Goal: Task Accomplishment & Management: Manage account settings

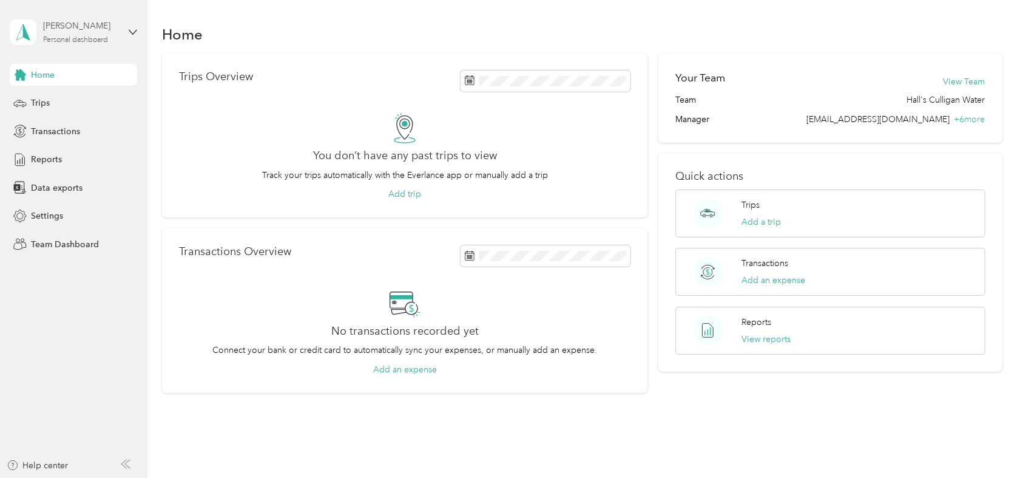
click at [83, 37] on div "Personal dashboard" at bounding box center [75, 39] width 65 height 7
click at [56, 100] on div "Team dashboard" at bounding box center [53, 99] width 65 height 13
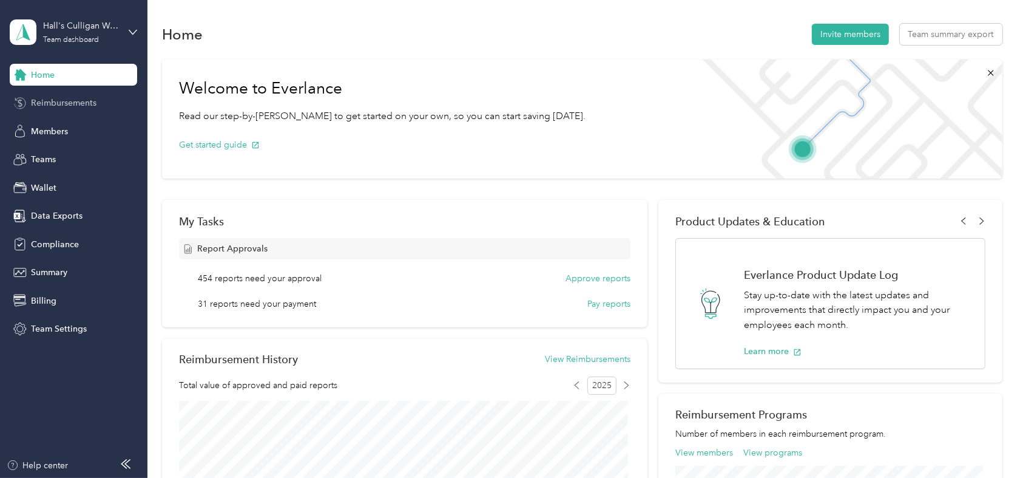
click at [78, 105] on span "Reimbursements" at bounding box center [64, 102] width 66 height 13
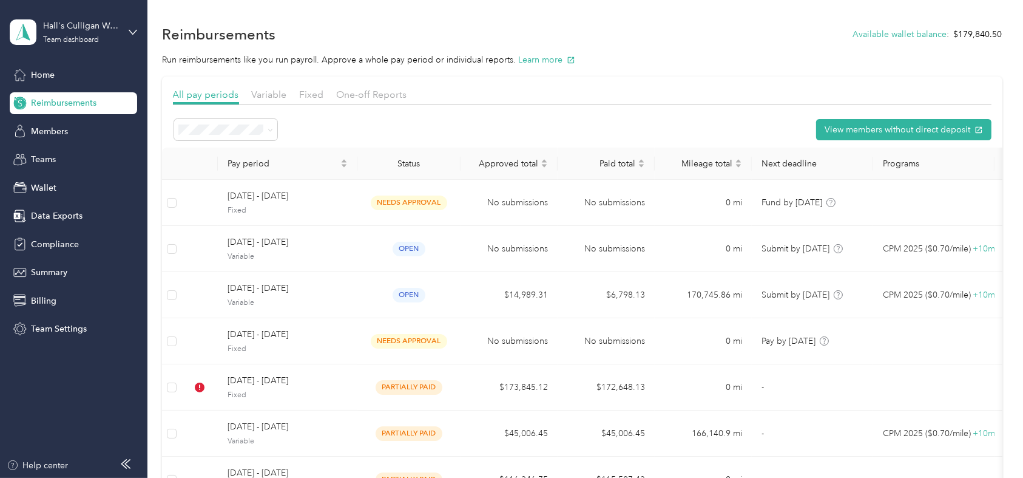
click at [304, 85] on section "All pay periods Variable Fixed One-off Reports View members without direct depo…" at bounding box center [582, 383] width 840 height 614
click at [308, 89] on span "Fixed" at bounding box center [312, 95] width 24 height 12
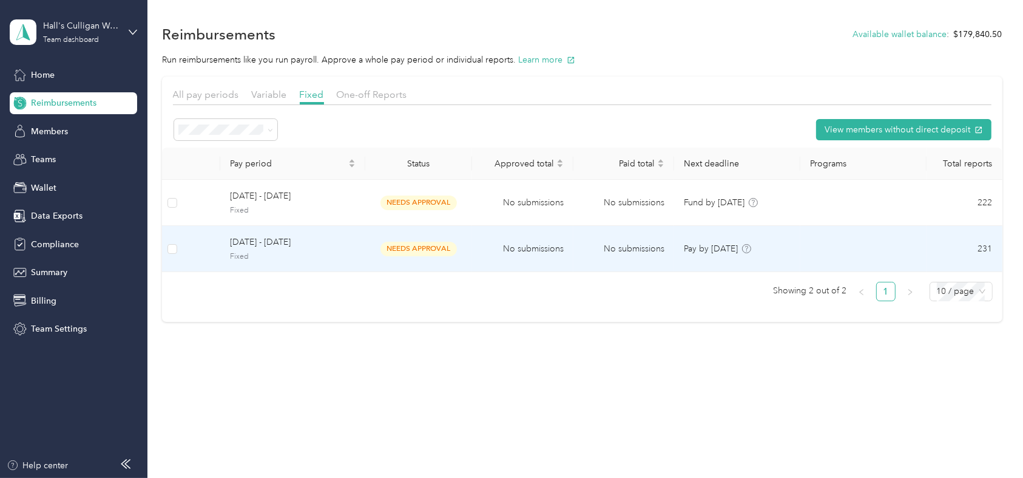
click at [340, 255] on span "Fixed" at bounding box center [293, 256] width 126 height 11
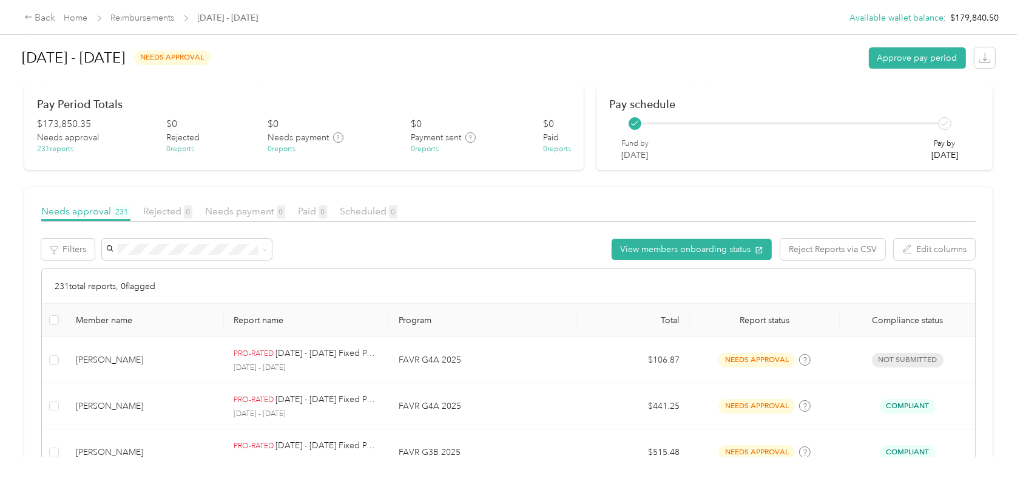
scroll to position [62, 0]
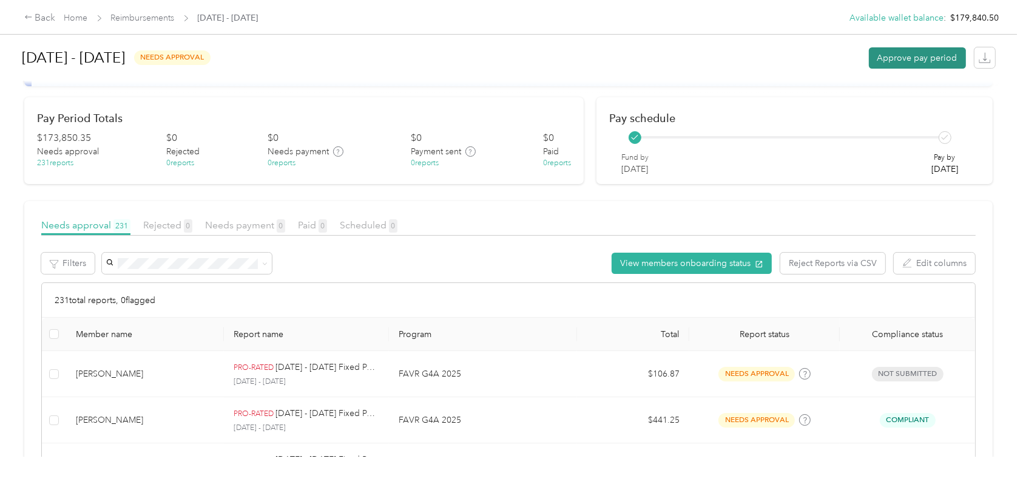
click at [913, 63] on button "Approve pay period" at bounding box center [917, 57] width 97 height 21
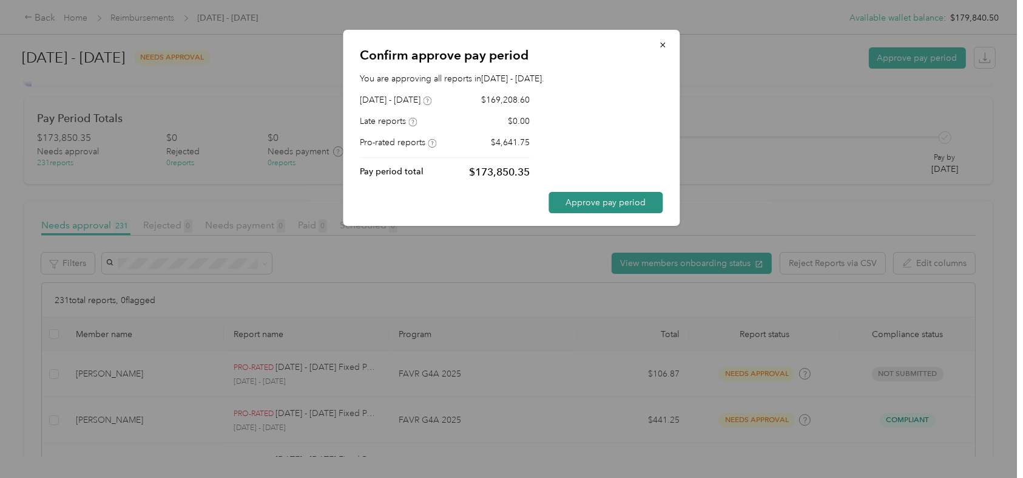
click at [568, 206] on button "Approve pay period" at bounding box center [606, 202] width 114 height 21
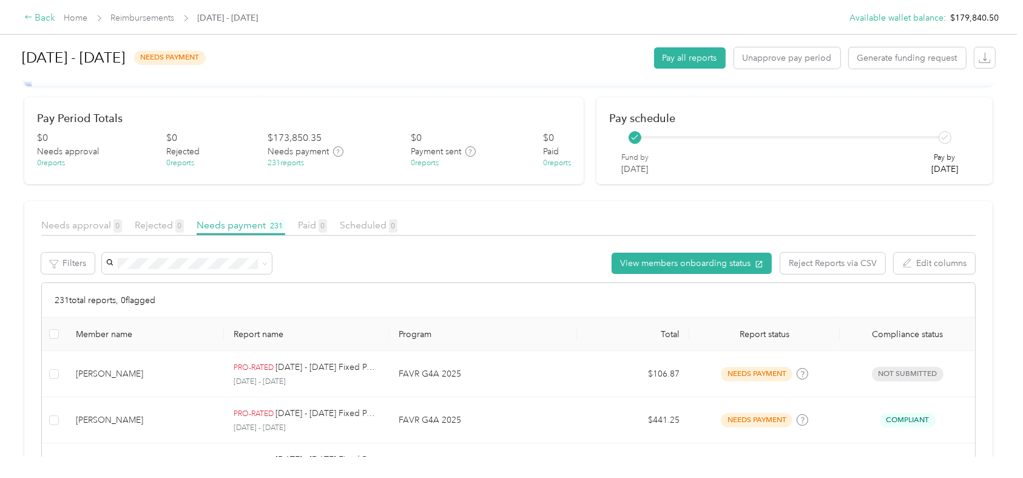
click at [39, 16] on div "Back" at bounding box center [40, 18] width 32 height 15
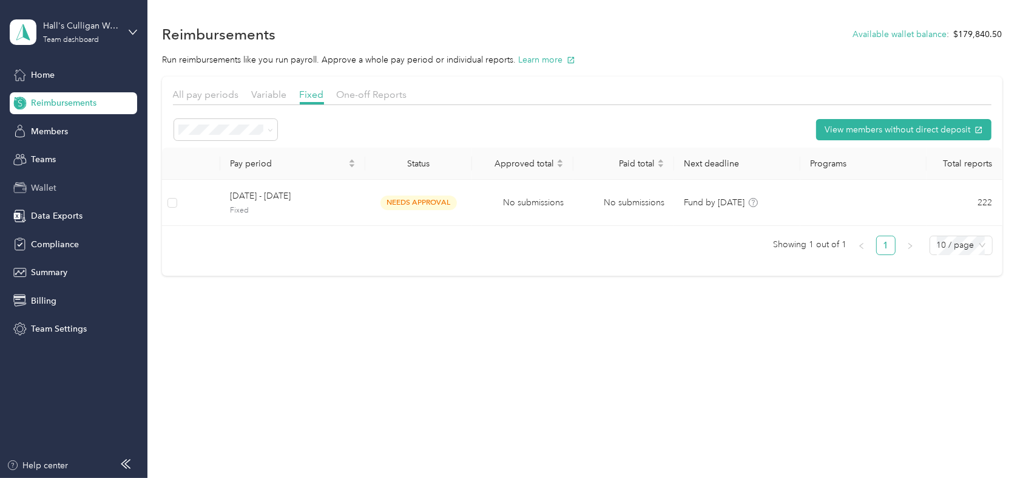
click at [54, 186] on span "Wallet" at bounding box center [43, 187] width 25 height 13
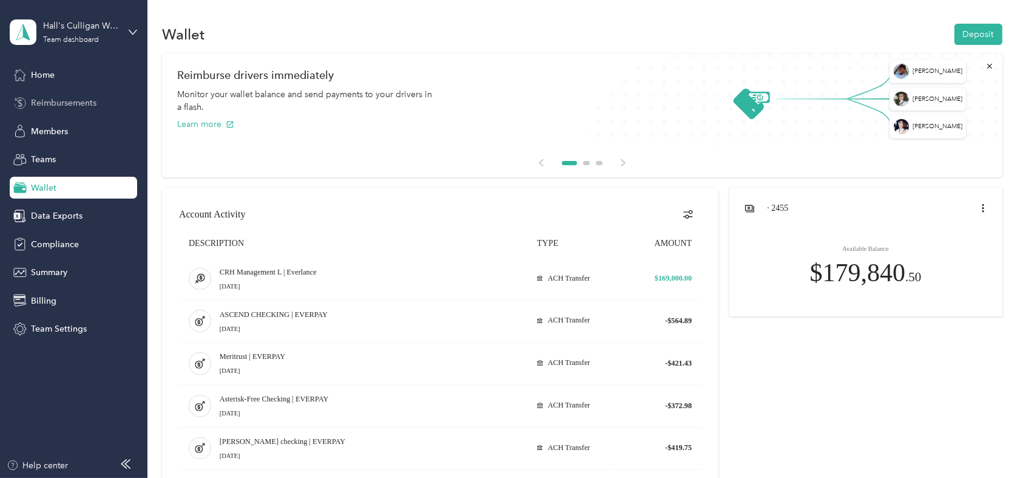
click at [19, 100] on icon at bounding box center [19, 102] width 13 height 13
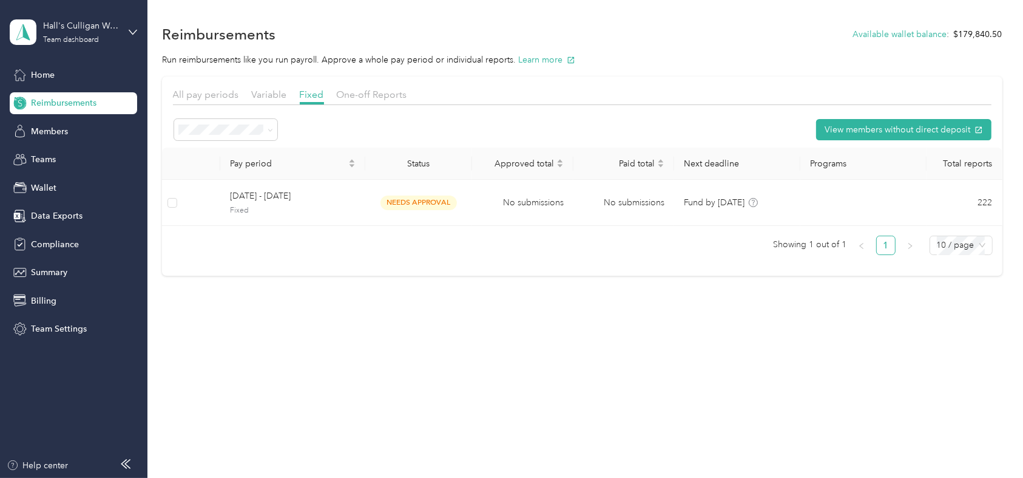
click at [211, 181] on ol "Needs approval Needs payment Partially paid Paid All Payment issues" at bounding box center [225, 199] width 103 height 128
click at [215, 180] on li "Needs payment" at bounding box center [225, 172] width 103 height 21
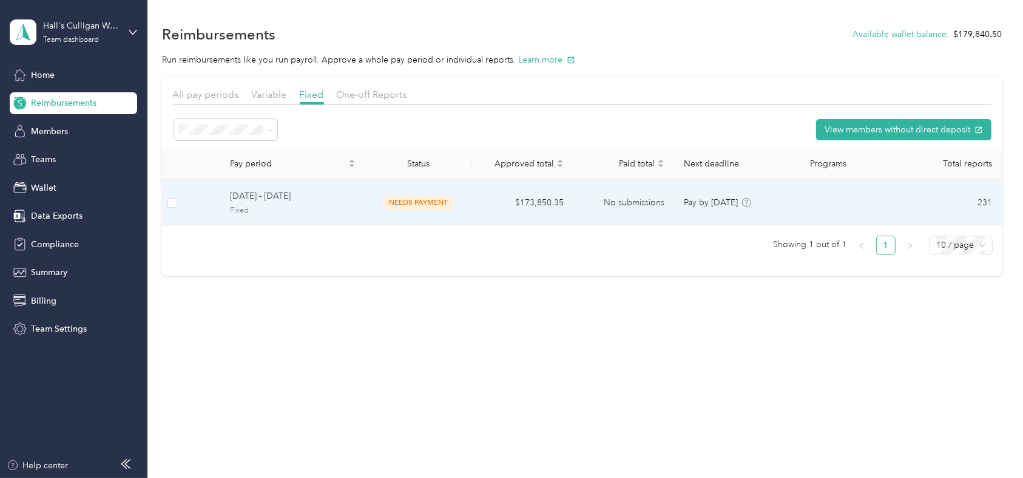
click at [209, 198] on td at bounding box center [201, 203] width 38 height 46
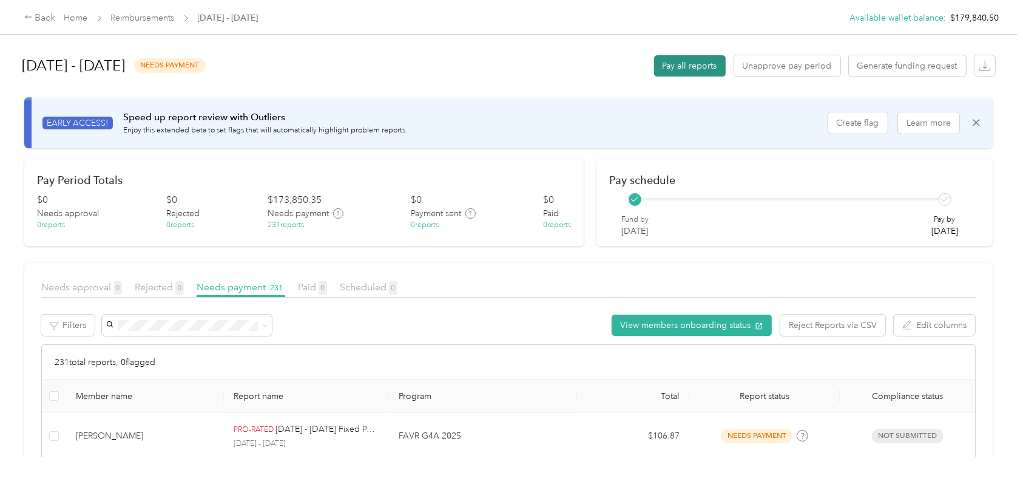
click at [679, 61] on button "Pay all reports" at bounding box center [690, 65] width 72 height 21
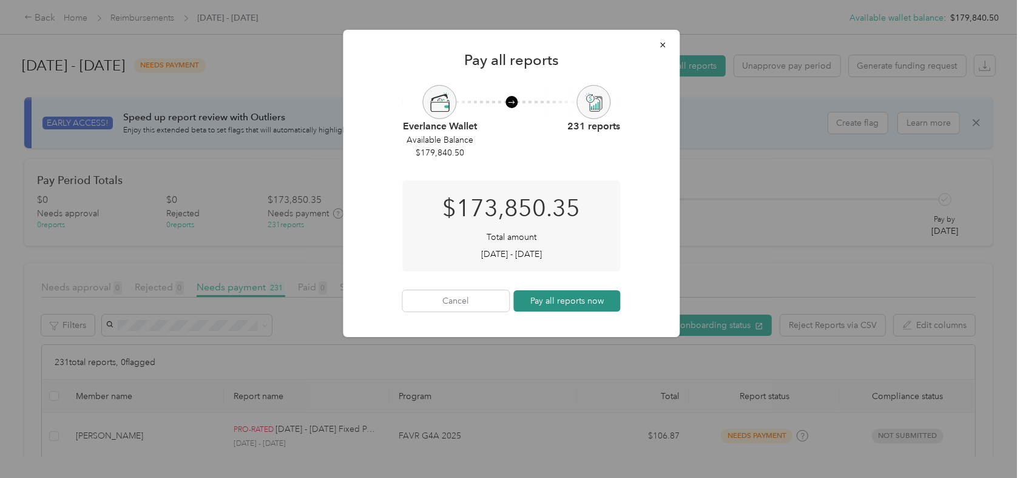
click at [583, 302] on button "Pay all reports now" at bounding box center [567, 300] width 107 height 21
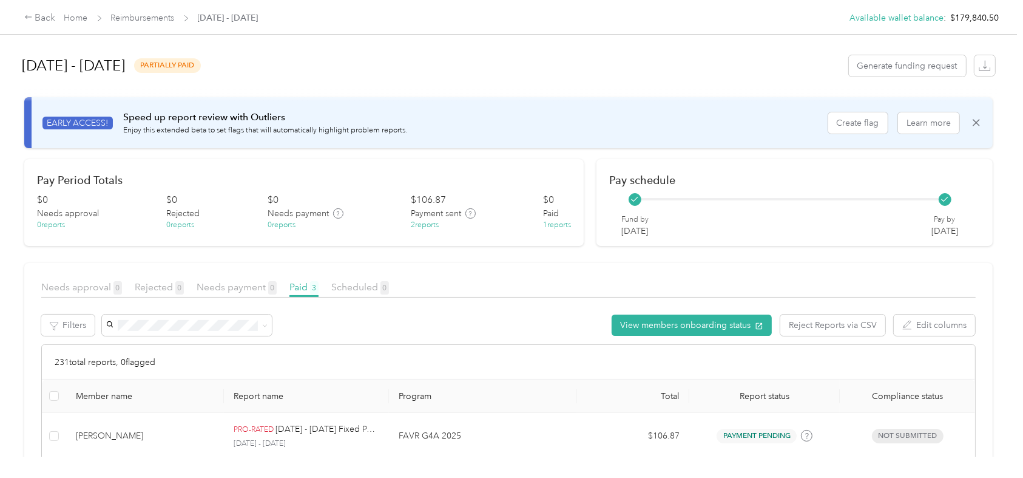
click at [41, 19] on div "Back" at bounding box center [40, 18] width 32 height 15
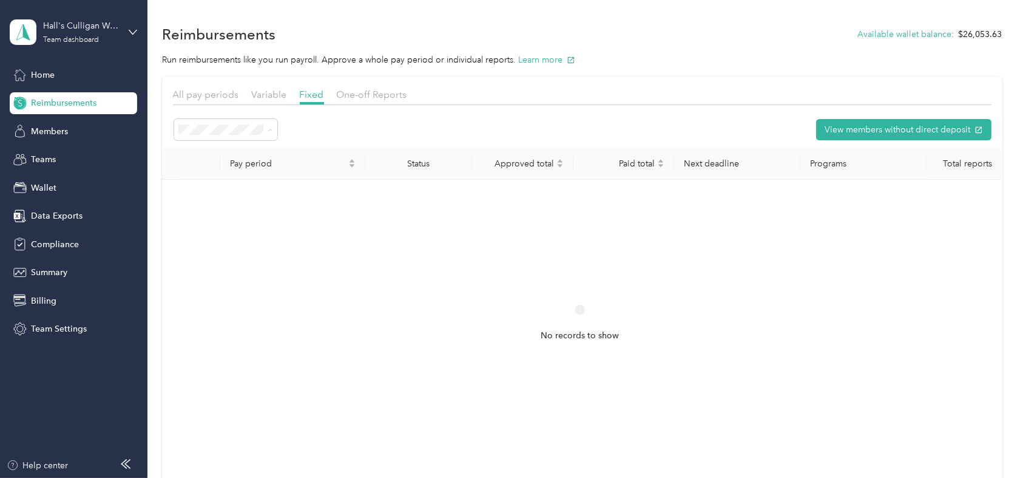
click at [226, 228] on li "All" at bounding box center [225, 237] width 103 height 22
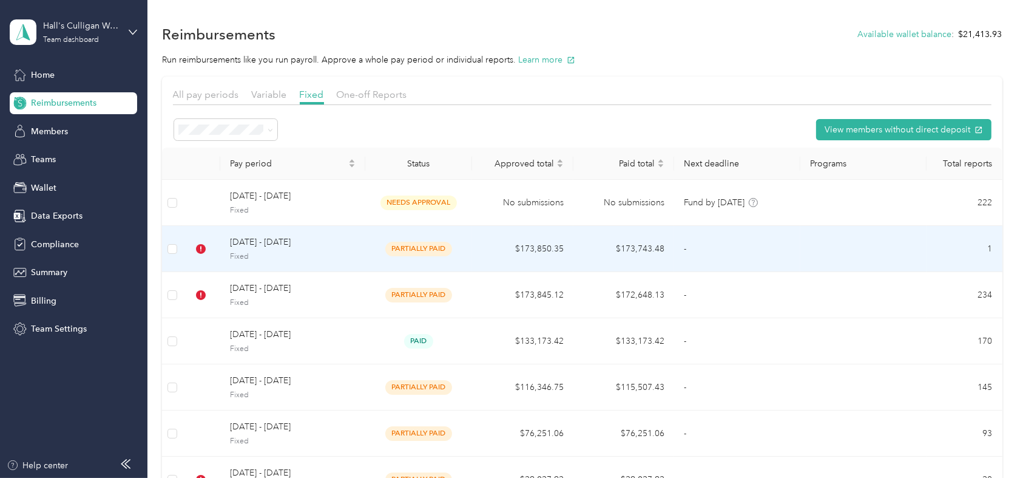
click at [360, 253] on td "[DATE] - [DATE] Fixed" at bounding box center [292, 249] width 145 height 46
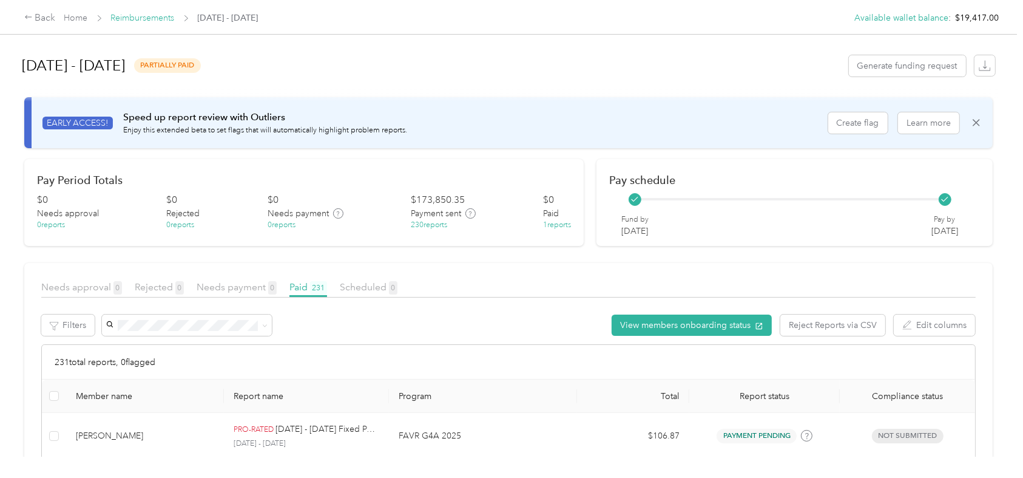
click at [130, 20] on link "Reimbursements" at bounding box center [143, 18] width 64 height 10
